Goal: Use online tool/utility: Use online tool/utility

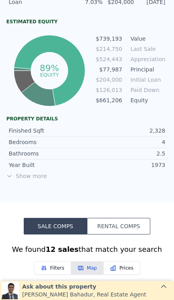
scroll to position [371, 0]
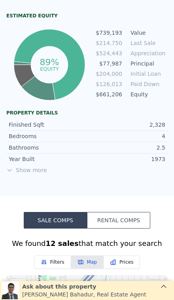
click at [30, 171] on span "Show more" at bounding box center [86, 170] width 161 height 8
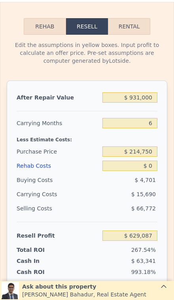
scroll to position [1253, 0]
click at [151, 102] on input "$ 931,000" at bounding box center [129, 97] width 55 height 10
type input "$ 93,100"
type input "-$ 147,538"
type input "$ 9,310"
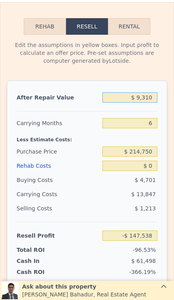
type input "-$ 225,201"
type input "$ 931"
type input "-$ 232,966"
type input "$ 93"
type input "-$ 233,742"
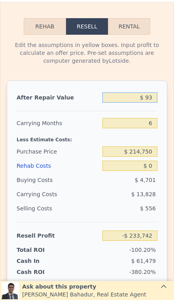
type input "$ 9"
type input "-$ 233,820"
type input "$ 92"
type input "-$ 233,743"
type input "$ 925"
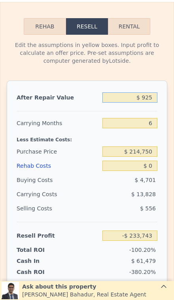
type input "-$ 232,971"
type input "$ 9,250"
type input "-$ 225,256"
type input "$ 92,500"
type input "-$ 148,095"
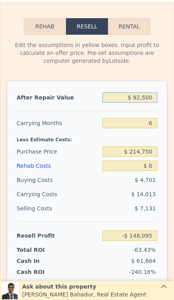
type input "$ 925,000"
type input "$ 623,526"
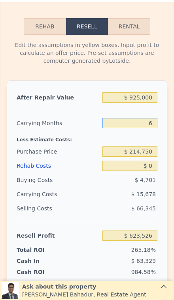
click at [153, 122] on input "6" at bounding box center [129, 123] width 55 height 10
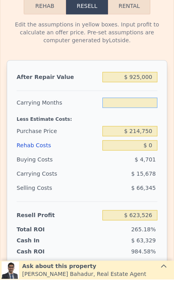
type input "3"
type input "$ 631,365"
type input "3"
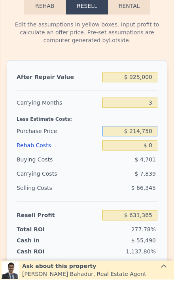
click at [147, 147] on input "$ 214,750" at bounding box center [129, 152] width 55 height 10
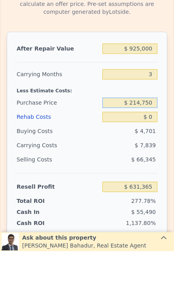
click at [153, 147] on input "$ 214,750" at bounding box center [129, 152] width 55 height 10
type input "$ 2"
type input "$ 214,750"
type input "$ 931,000"
type input "6"
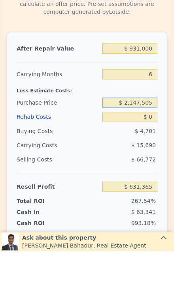
type input "$ 214,750"
type input "$ 629,087"
type input "$ 2"
type input "$ 650,000"
type input "$ 164,531"
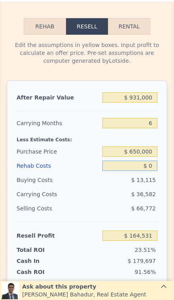
click at [156, 167] on input "$ 0" at bounding box center [129, 166] width 55 height 10
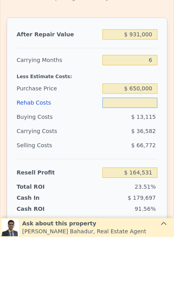
type input "$ 8"
type input "$ 164,523"
type input "$ 80"
type input "$ 164,444"
type input "$ 800"
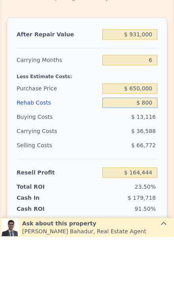
type input "$ 163,682"
type input "$ 8,000"
type input "$ 156,019"
type input "$ 80,000"
type input "$ 79,411"
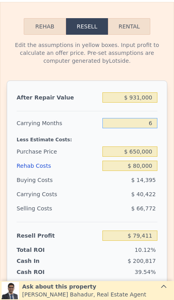
click at [152, 123] on input "6" at bounding box center [129, 123] width 55 height 10
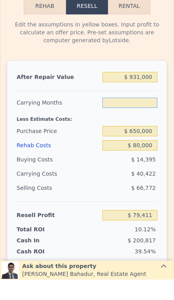
type input "3"
type input "$ 99,622"
type input "3"
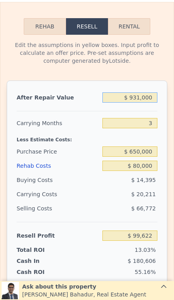
click at [155, 97] on input "$ 931,000" at bounding box center [129, 97] width 55 height 10
type input "$ 93,100"
type input "-$ 677,841"
type input "$ 9,310"
type input "-$ 755,587"
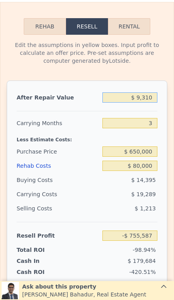
type input "$ 931"
type input "-$ 763,361"
type input "$ 93"
type input "-$ 764,138"
type input "$ 9"
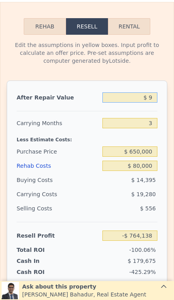
type input "-$ 764,216"
type input "$ 8"
type input "-$ 764,217"
type input "$ 89"
type input "-$ 764,142"
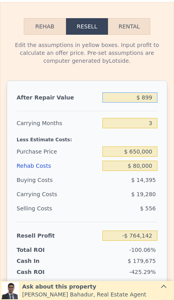
type input "$ 89"
type input "-$ 764,142"
type input "$ 8"
type input "-$ 764,217"
type input "$ 89"
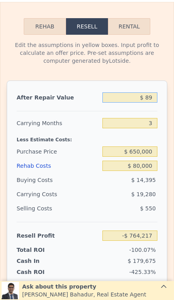
type input "-$ 764,142"
type input "$ 899"
type input "-$ 763,390"
type input "$ 8,999"
type input "-$ 755,875"
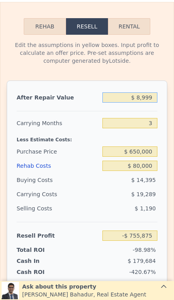
type input "$ 89,999"
type input "-$ 680,718"
type input "$ 899,999"
type input "$ 70,857"
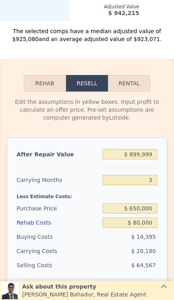
scroll to position [1199, 0]
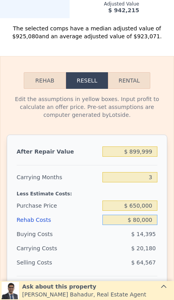
click at [151, 224] on input "$ 80,000" at bounding box center [129, 220] width 55 height 10
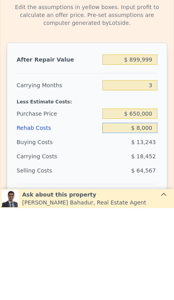
type input "$ 800"
type input "$ 153,226"
type input "$ 80"
type input "$ 153,973"
type input "$ 8"
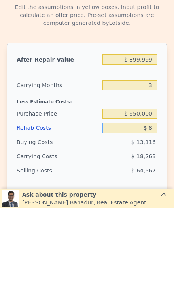
type input "$ 154,049"
type input "$ 1"
type input "$ 154,056"
type input "$ 10"
type input "$ 154,047"
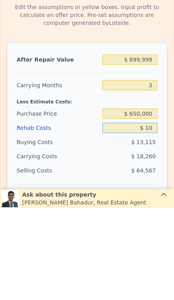
type input "$ 100"
type input "$ 153,952"
type input "$ 1,000"
type input "$ 153,017"
type input "$ 10,000"
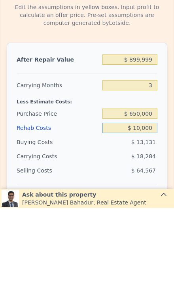
type input "$ 143,657"
type input "$ 100,000"
type input "$ 50,057"
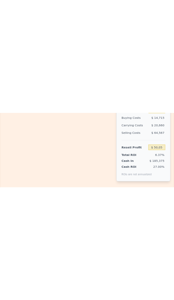
scroll to position [0, 3]
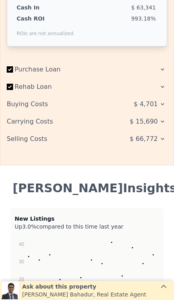
type input "$ 931,000"
type input "6"
type input "$ 0"
type input "$ 629,087"
